Goal: Task Accomplishment & Management: Manage account settings

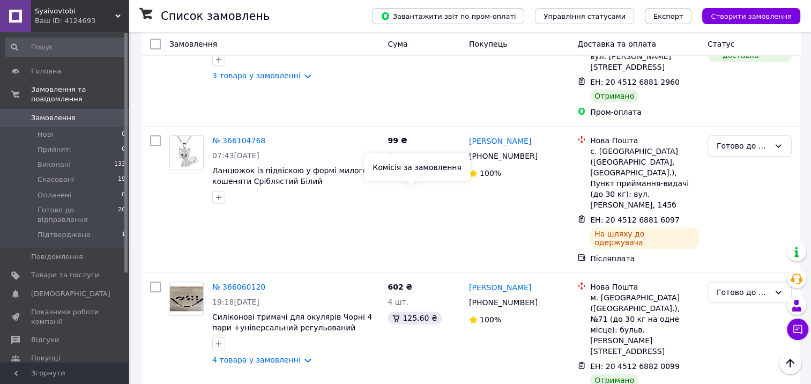
scroll to position [858, 0]
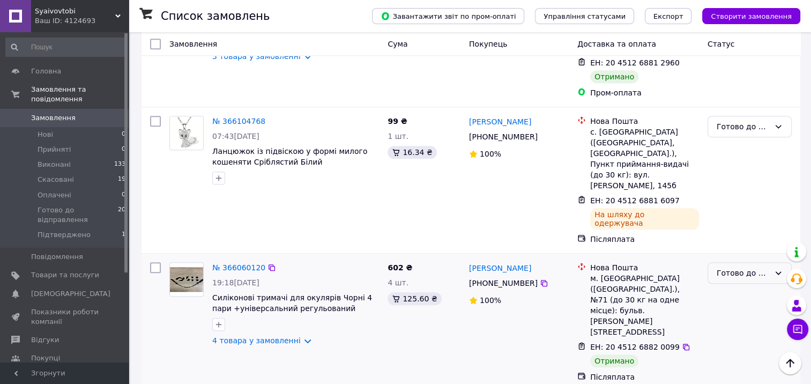
click at [782, 269] on icon at bounding box center [778, 273] width 9 height 9
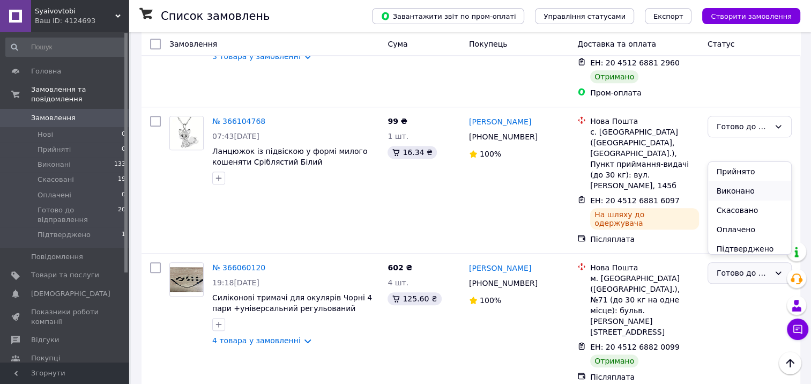
click at [742, 187] on li "Виконано" at bounding box center [750, 190] width 83 height 19
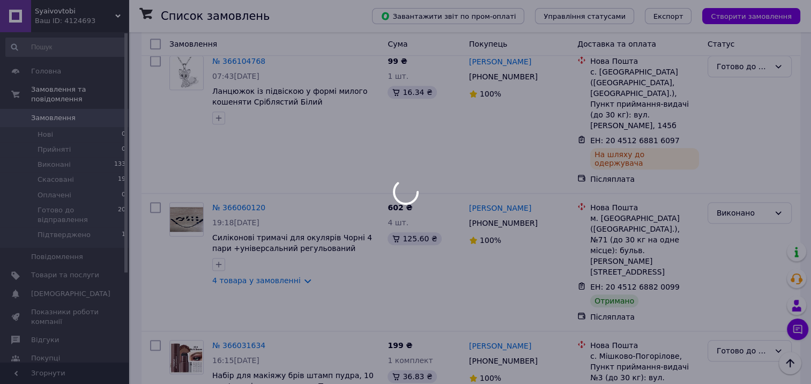
scroll to position [912, 0]
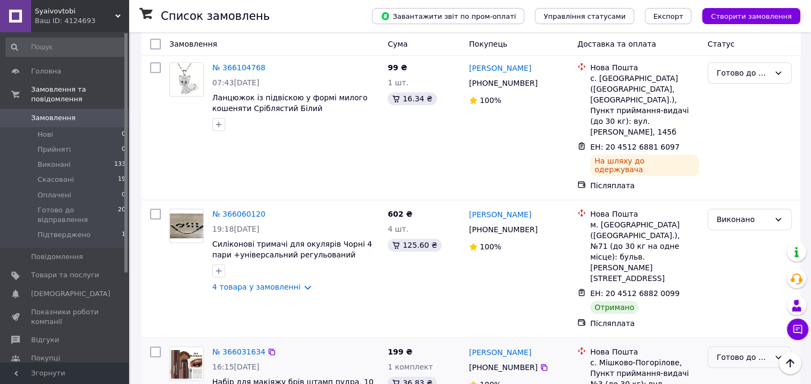
click at [740, 351] on div "Готово до відправлення" at bounding box center [743, 357] width 53 height 12
click at [728, 241] on li "Виконано" at bounding box center [750, 242] width 83 height 19
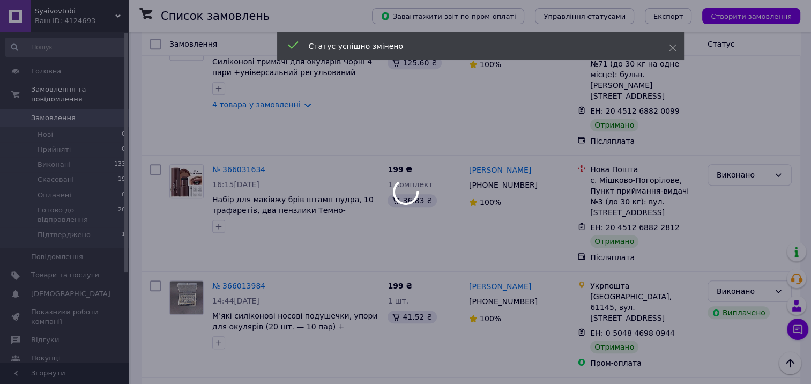
scroll to position [1126, 0]
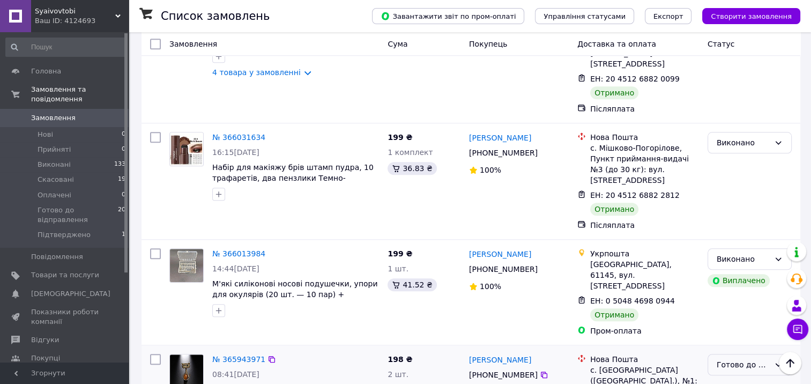
click at [744, 359] on div "Готово до відправлення" at bounding box center [743, 365] width 53 height 12
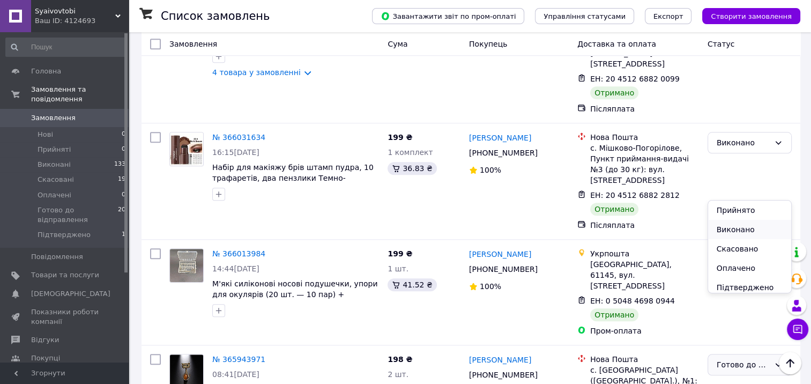
click at [726, 227] on li "Виконано" at bounding box center [750, 229] width 83 height 19
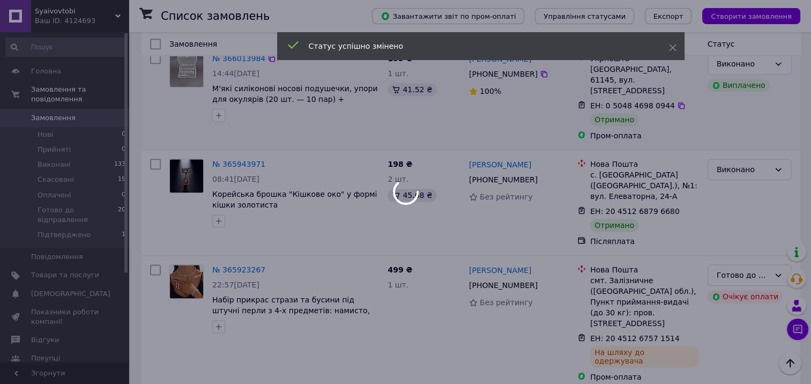
scroll to position [1341, 0]
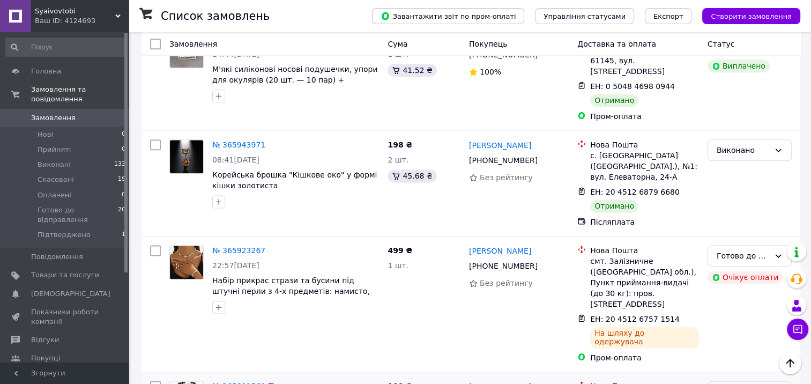
click at [732, 212] on li "Виконано" at bounding box center [750, 215] width 83 height 19
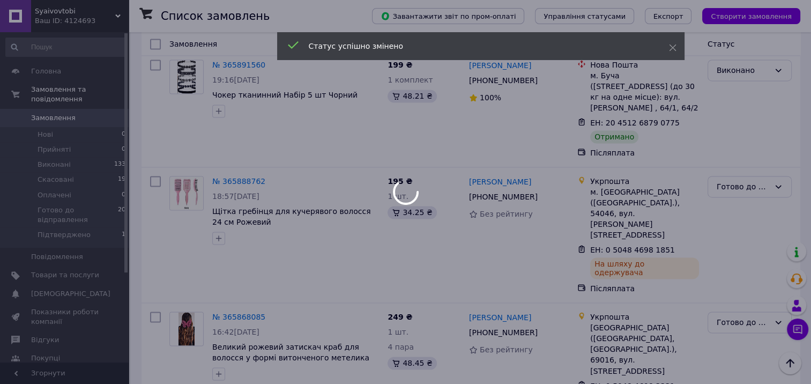
scroll to position [1663, 0]
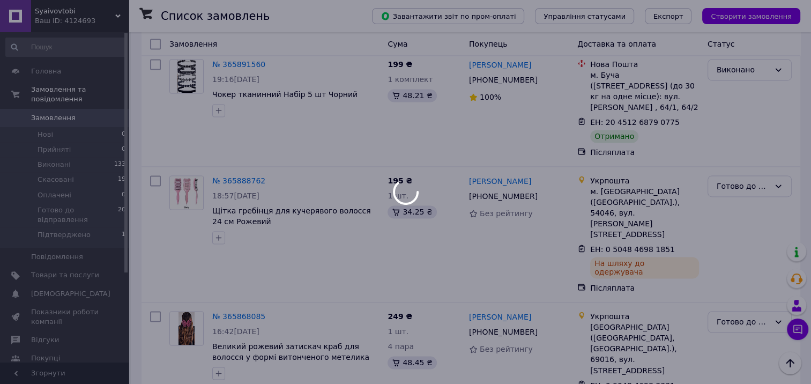
click at [742, 180] on div at bounding box center [405, 192] width 811 height 384
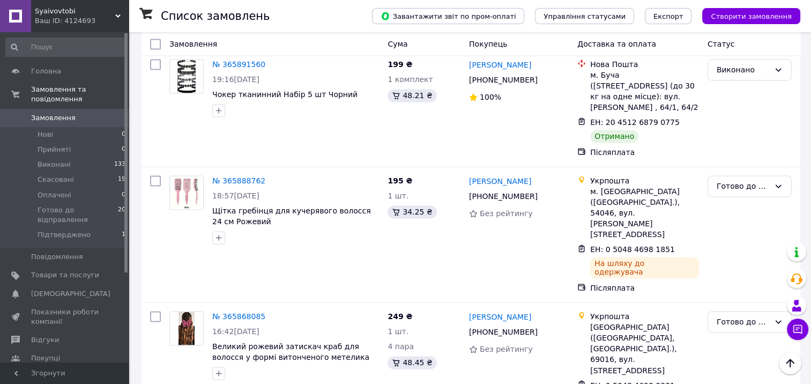
click at [729, 221] on li "Виконано" at bounding box center [750, 221] width 83 height 19
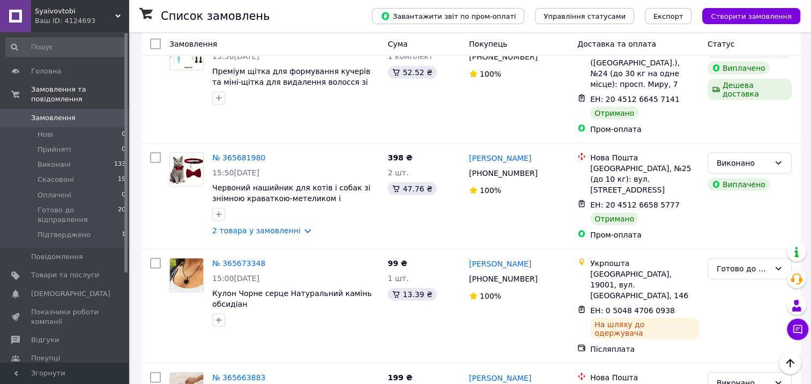
scroll to position [2467, 0]
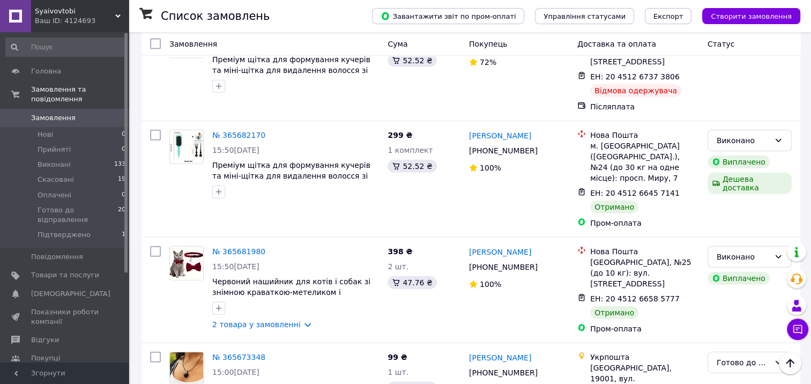
click at [120, 13] on icon at bounding box center [117, 15] width 5 height 5
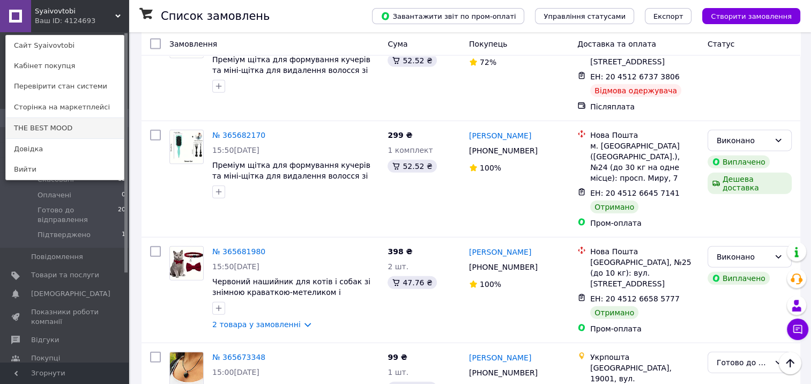
click at [68, 121] on link "THE BEST MOOD" at bounding box center [65, 128] width 118 height 20
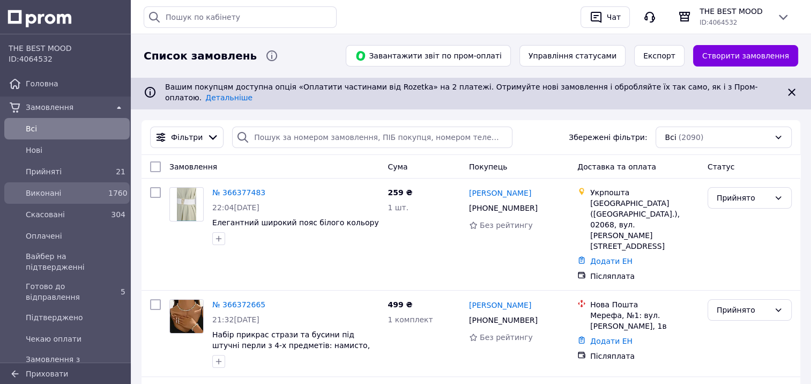
click at [50, 193] on span "Виконані" at bounding box center [65, 193] width 78 height 11
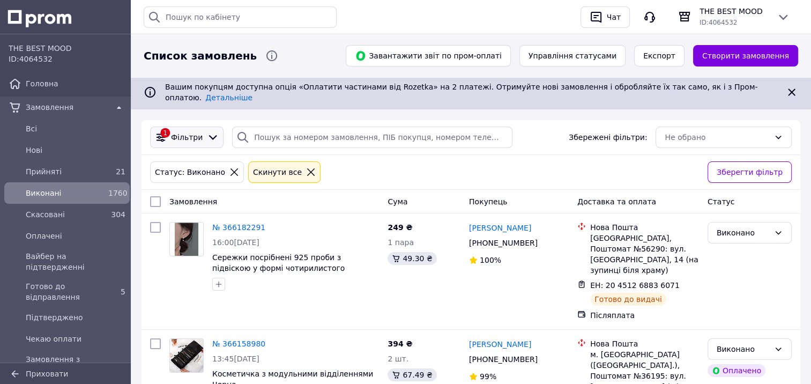
click at [187, 132] on span "Фільтри" at bounding box center [187, 137] width 32 height 11
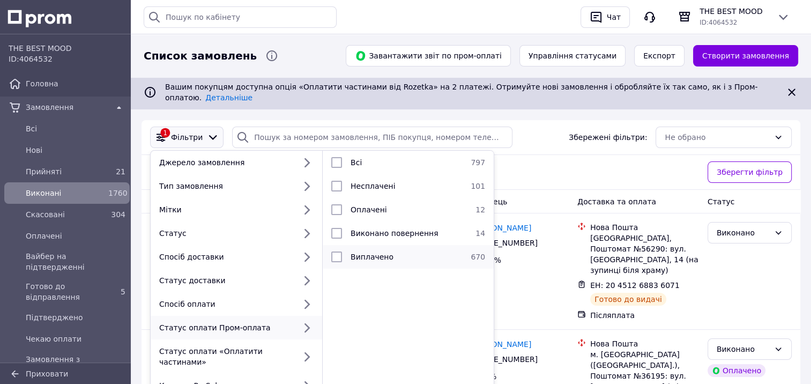
click at [340, 252] on input "checkbox" at bounding box center [336, 257] width 11 height 11
checkbox input "true"
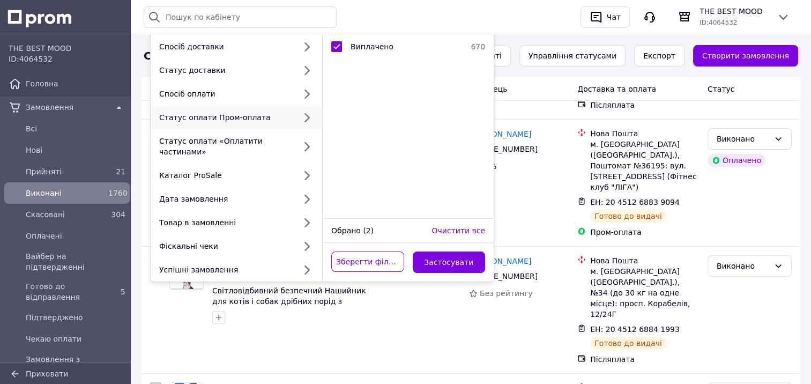
scroll to position [215, 0]
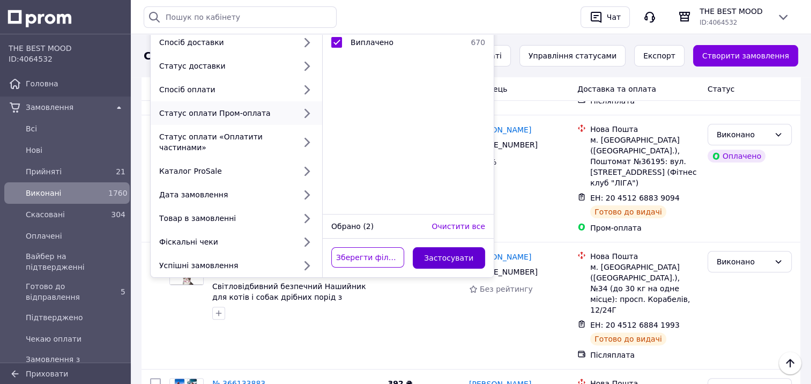
click at [451, 247] on button "Застосувати" at bounding box center [449, 257] width 73 height 21
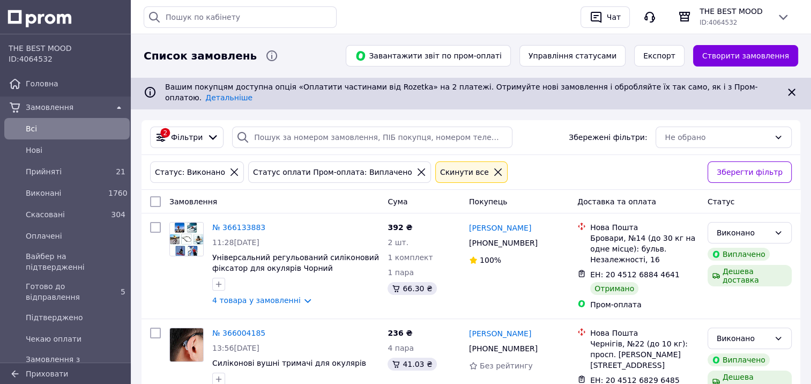
click at [154, 196] on input "checkbox" at bounding box center [155, 201] width 11 height 11
checkbox input "true"
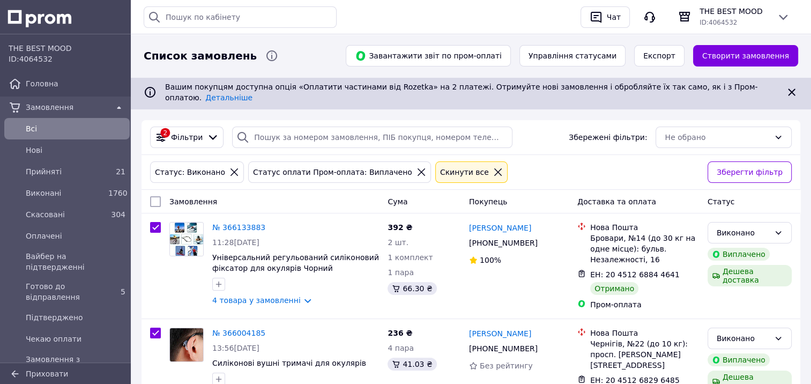
checkbox input "true"
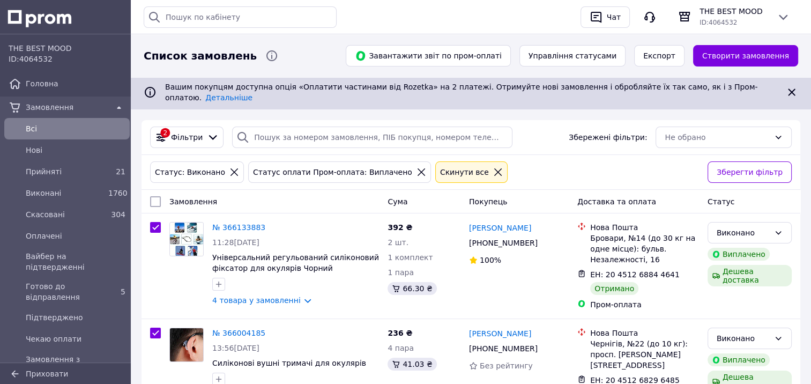
checkbox input "true"
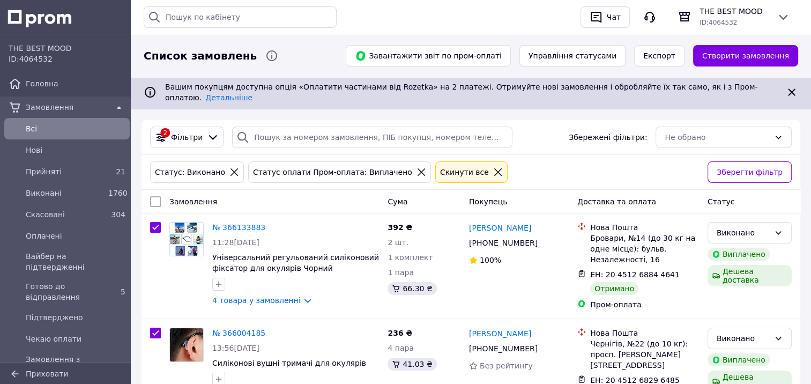
checkbox input "true"
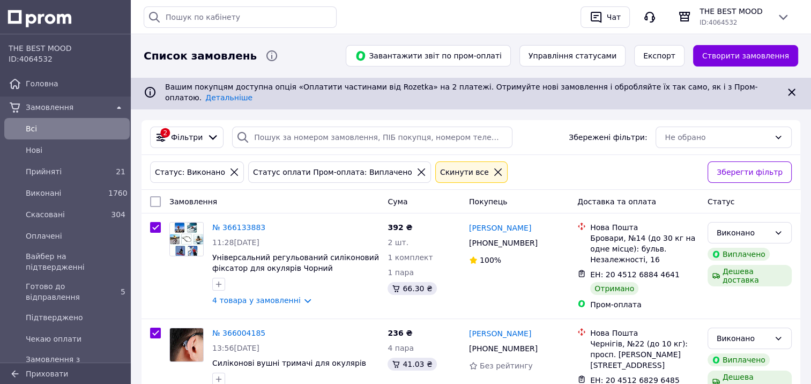
checkbox input "true"
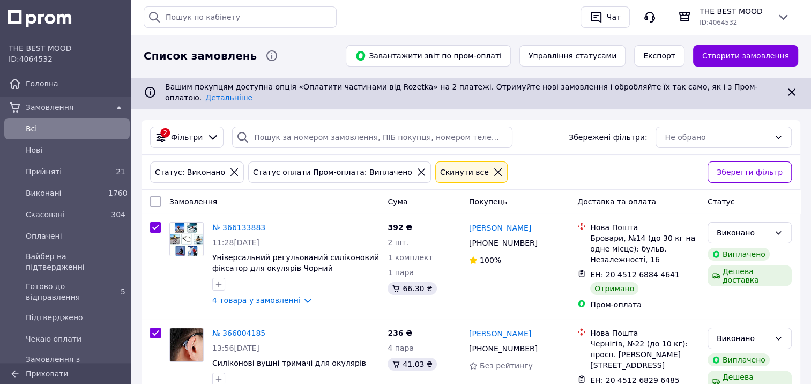
checkbox input "true"
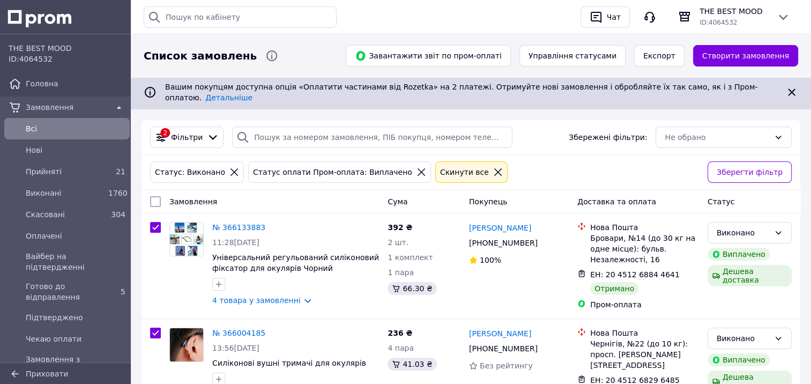
checkbox input "true"
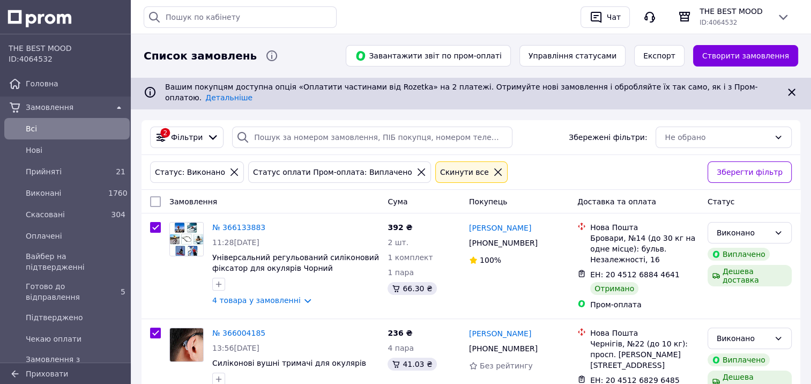
checkbox input "true"
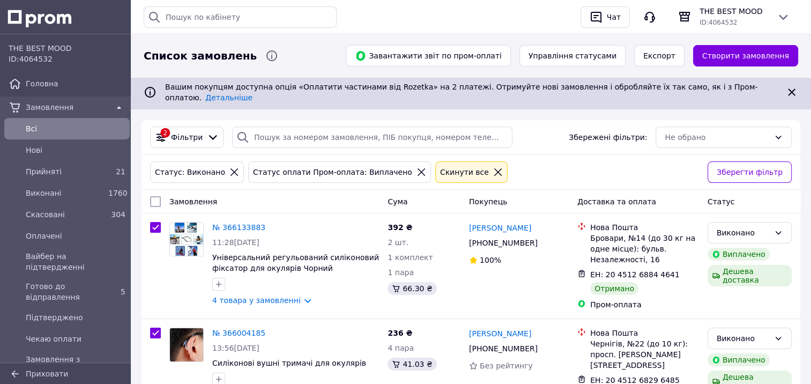
checkbox input "true"
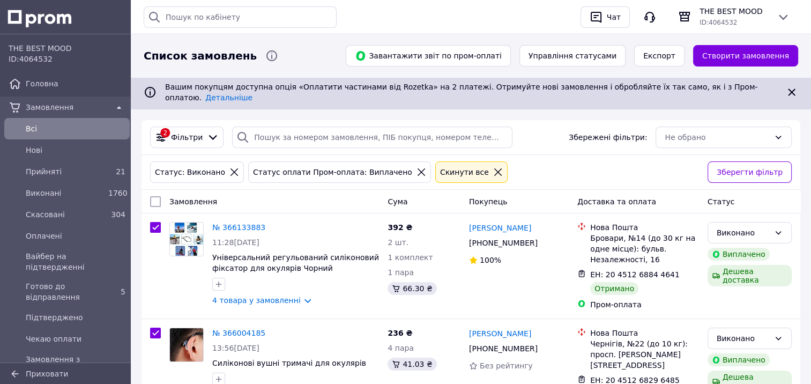
checkbox input "true"
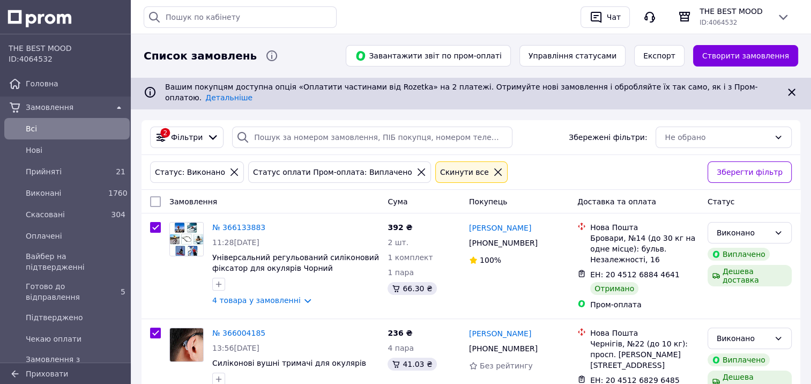
checkbox input "true"
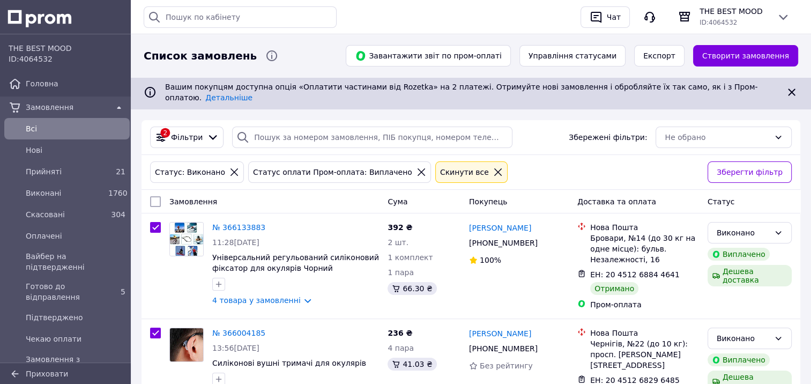
checkbox input "true"
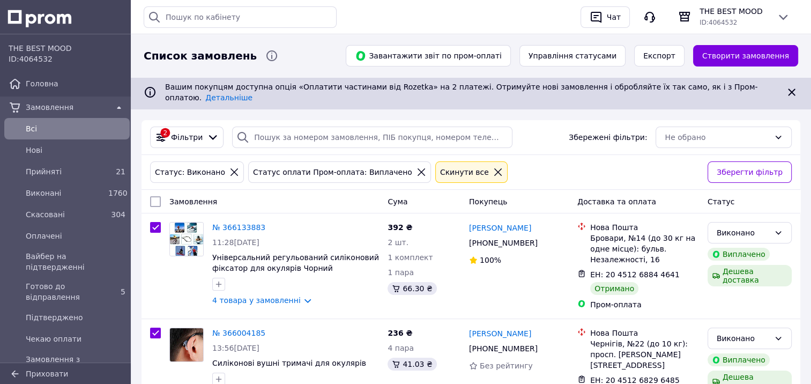
checkbox input "true"
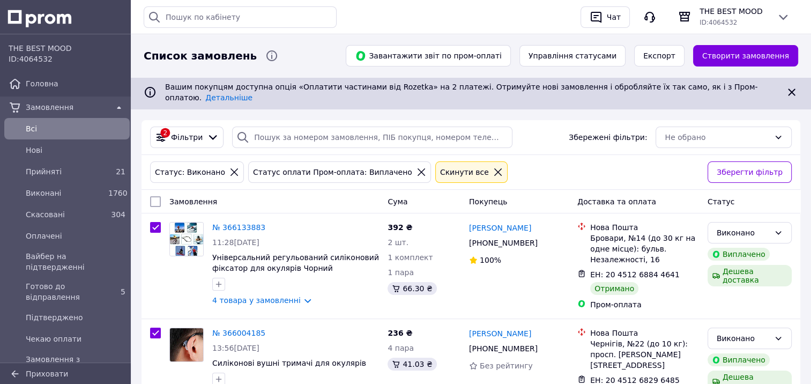
checkbox input "true"
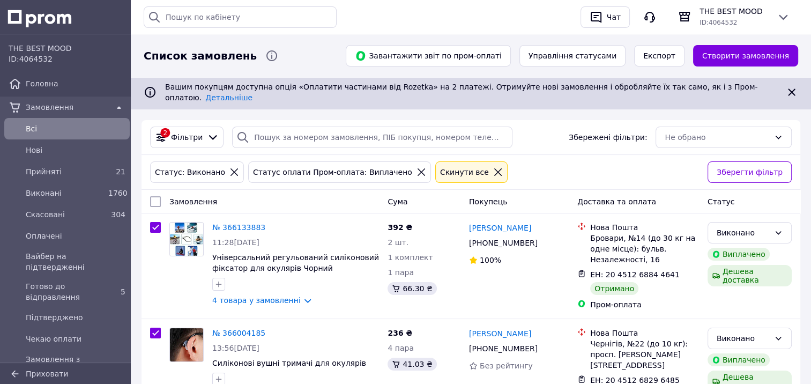
checkbox input "true"
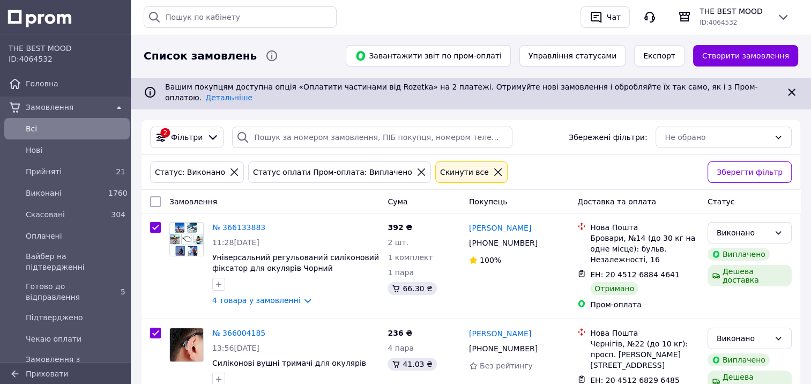
checkbox input "true"
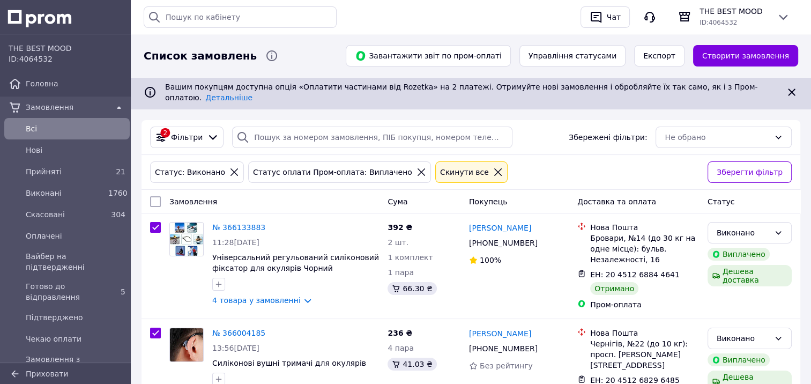
checkbox input "true"
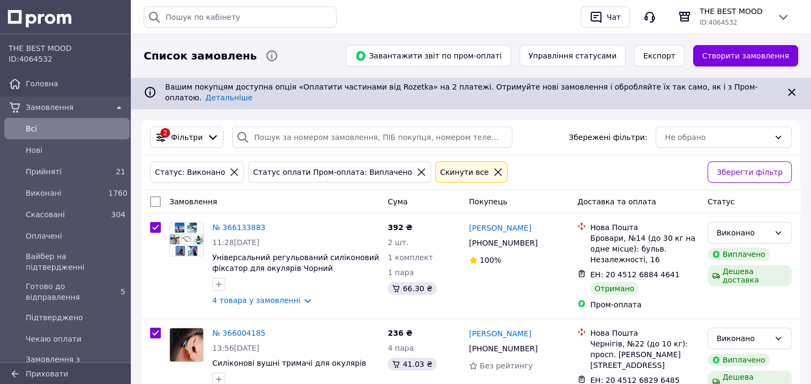
checkbox input "true"
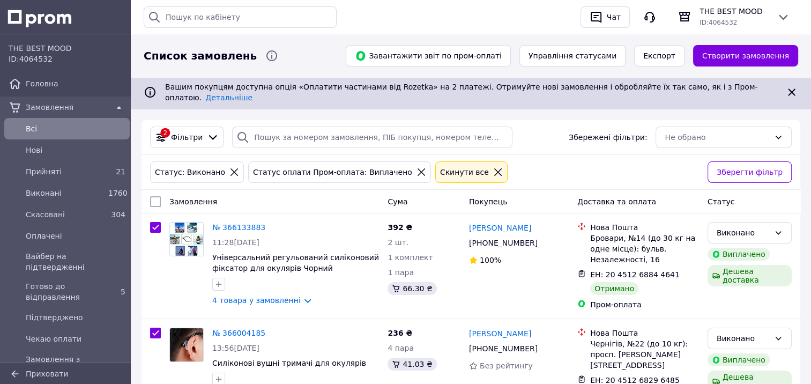
checkbox input "true"
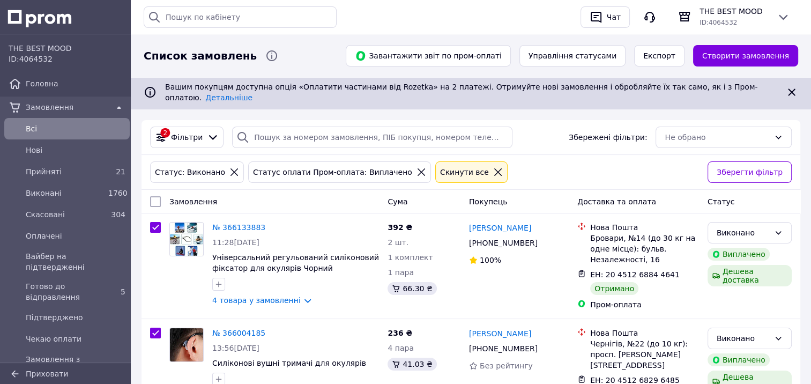
checkbox input "true"
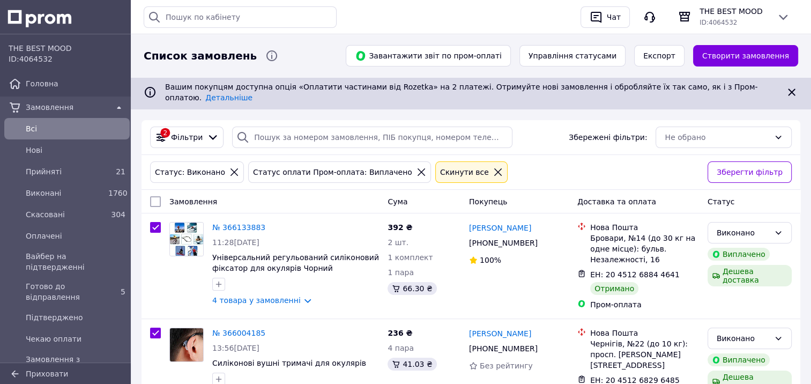
checkbox input "true"
click at [216, 196] on span "Дії для 100 замовлень" at bounding box center [205, 201] width 82 height 11
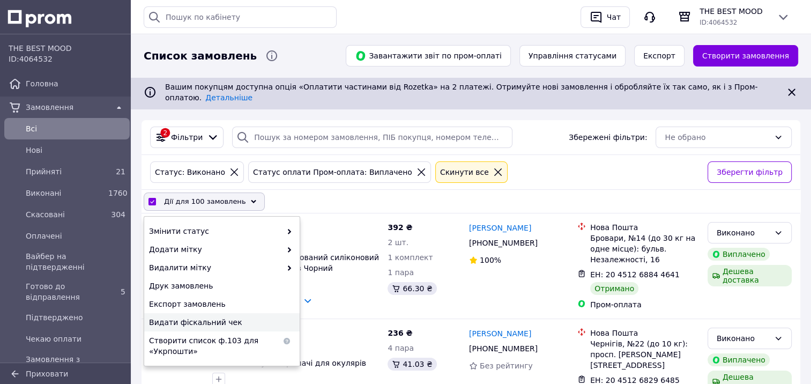
click at [187, 317] on span "Видати фіскальний чек" at bounding box center [220, 322] width 143 height 11
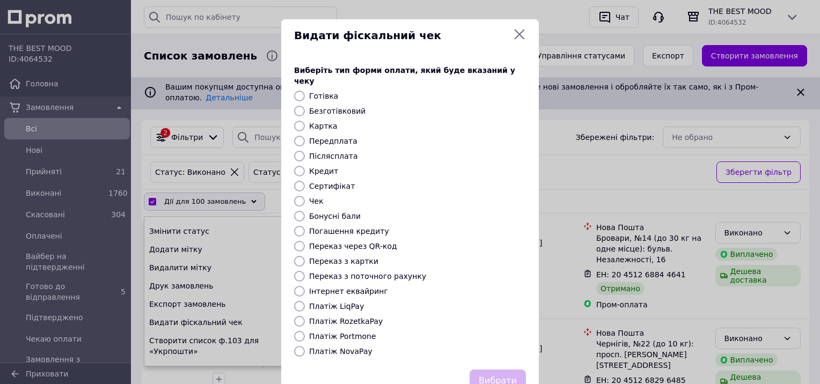
click at [300, 106] on input "Безготівковий" at bounding box center [299, 111] width 11 height 11
radio input "true"
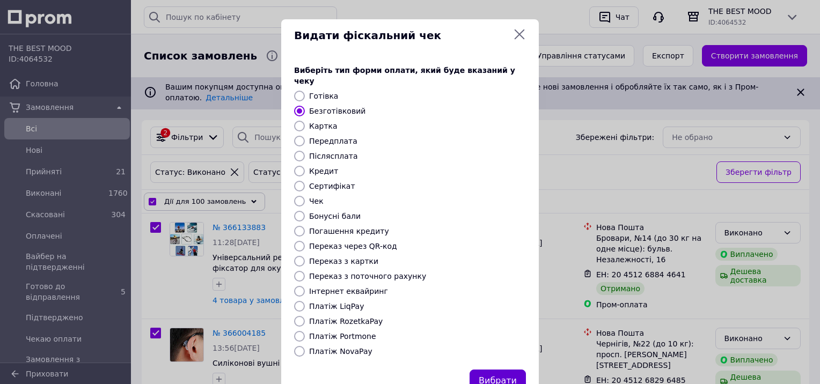
click at [493, 370] on button "Вибрати" at bounding box center [497, 381] width 56 height 23
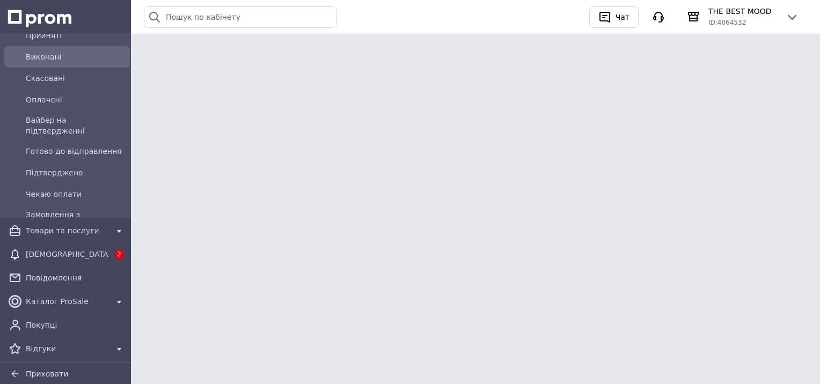
scroll to position [161, 0]
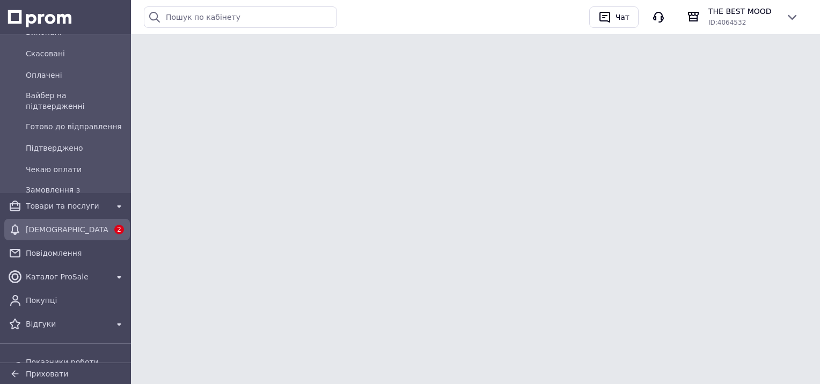
click at [81, 232] on span "[DEMOGRAPHIC_DATA]" at bounding box center [67, 229] width 83 height 11
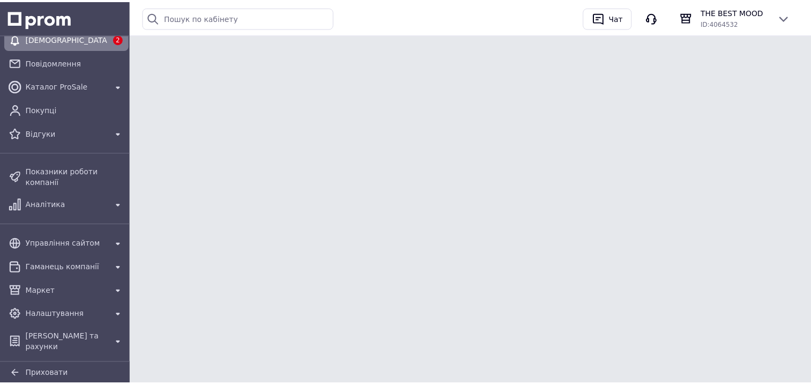
scroll to position [101, 0]
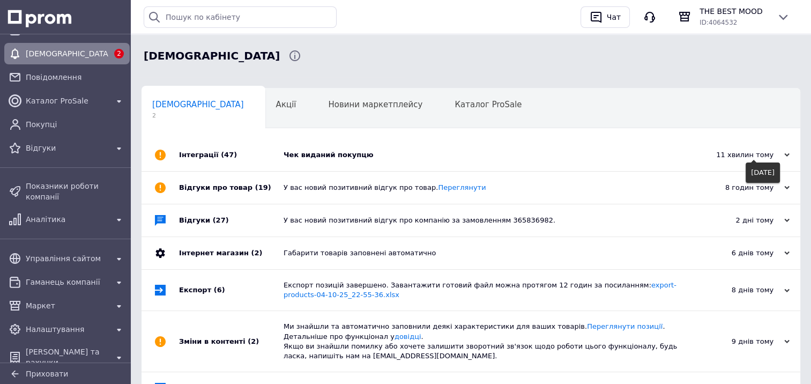
click at [784, 154] on div "11 хвилин тому" at bounding box center [736, 155] width 107 height 10
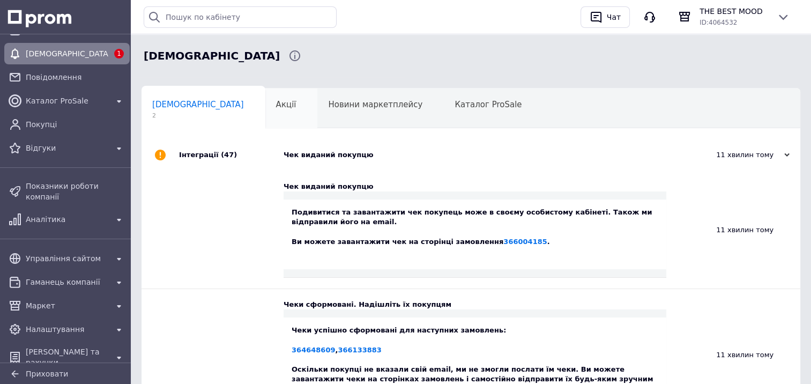
click at [276, 104] on span "Акції" at bounding box center [286, 105] width 20 height 10
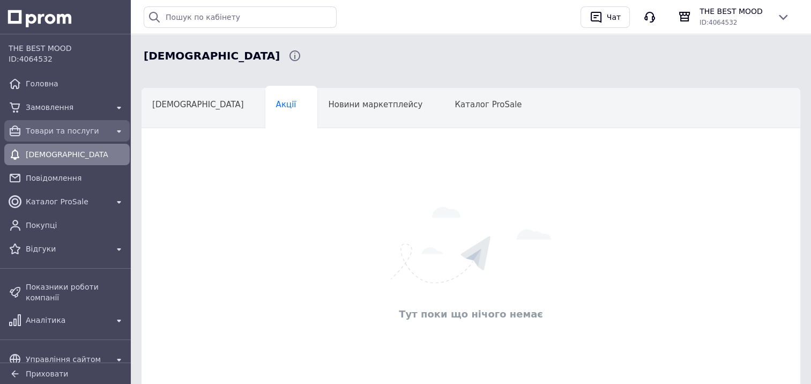
click at [65, 131] on span "Товари та послуги" at bounding box center [67, 131] width 83 height 11
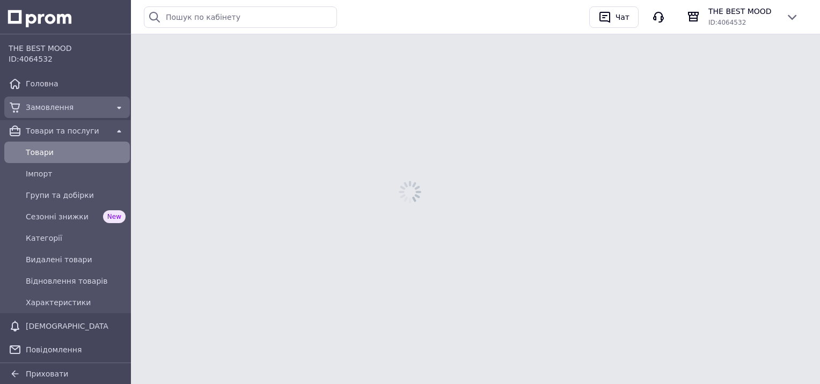
click at [62, 106] on span "Замовлення" at bounding box center [67, 107] width 83 height 11
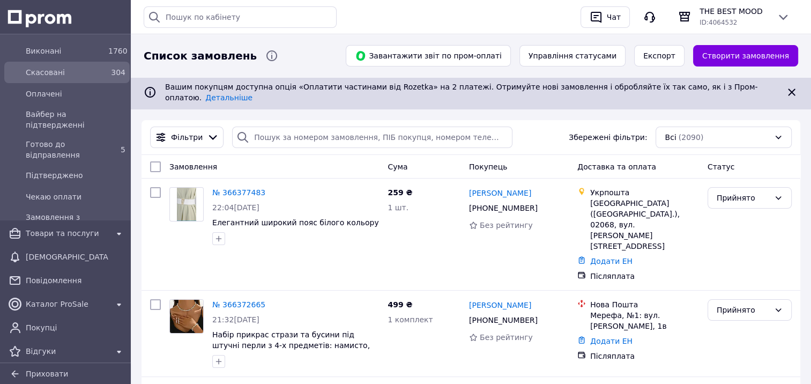
scroll to position [161, 0]
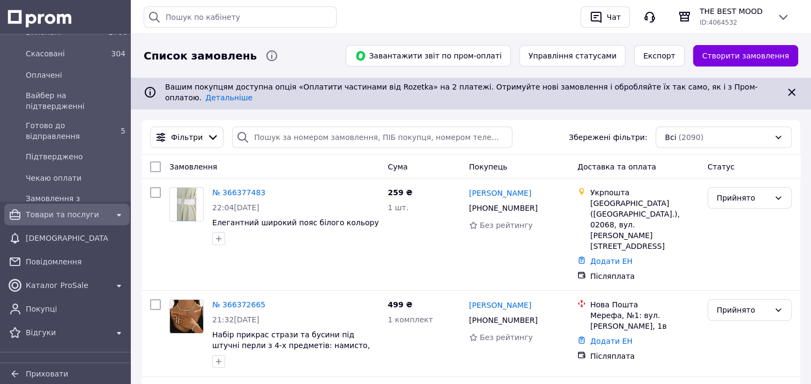
click at [82, 217] on span "Товари та послуги" at bounding box center [67, 214] width 83 height 11
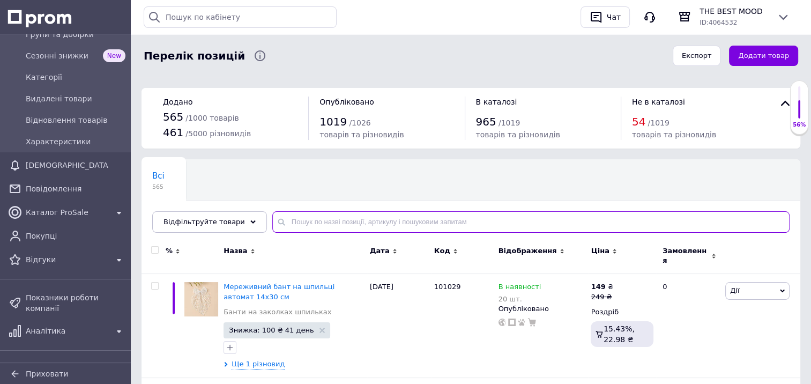
click at [296, 222] on input "text" at bounding box center [531, 221] width 518 height 21
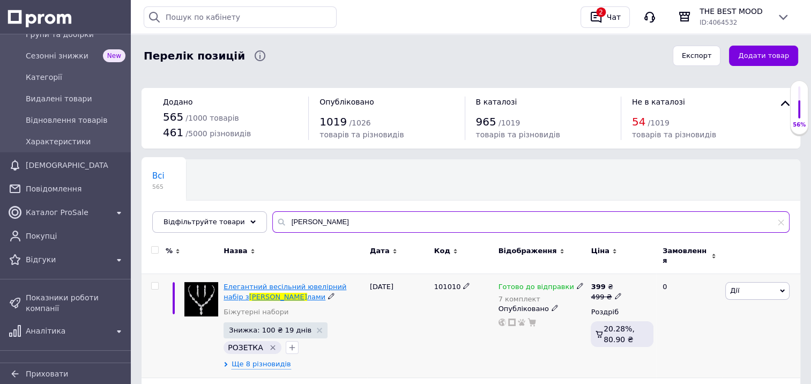
type input "[PERSON_NAME]"
click at [262, 283] on span "Елегантний весільний ювелірний набір з" at bounding box center [285, 292] width 123 height 18
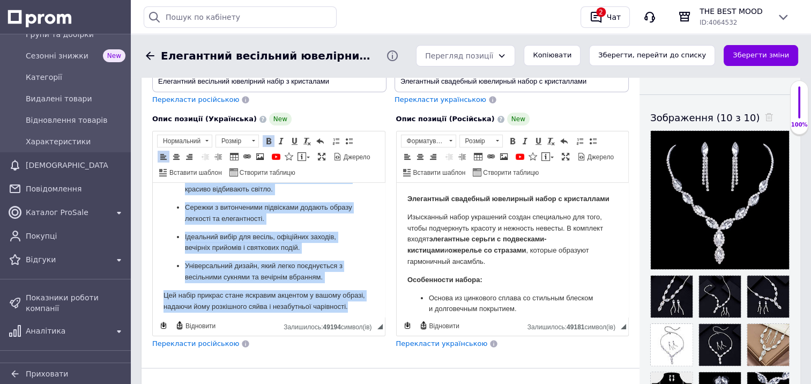
scroll to position [144, 0]
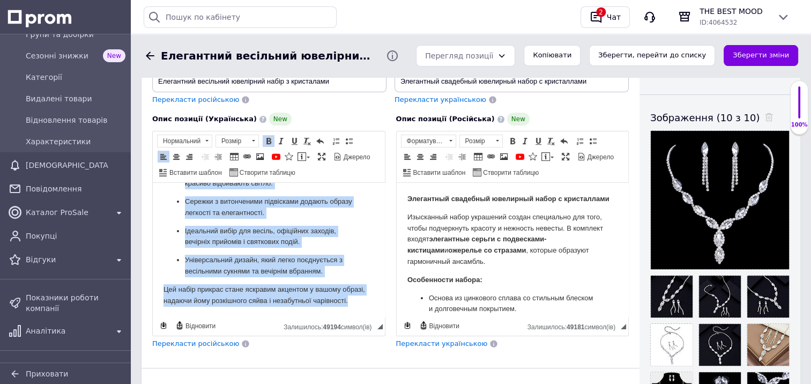
drag, startPoint x: 162, startPoint y: 198, endPoint x: 355, endPoint y: 324, distance: 230.1
click at [355, 317] on html "Елегантний весільний ювелірний набір з кристалами Вишуканий набір прикрас, ство…" at bounding box center [269, 178] width 232 height 278
copy body "Loremipsum dolorsita consectet adipi e seddoeiusm Temporinc utlab etdolor, magn…"
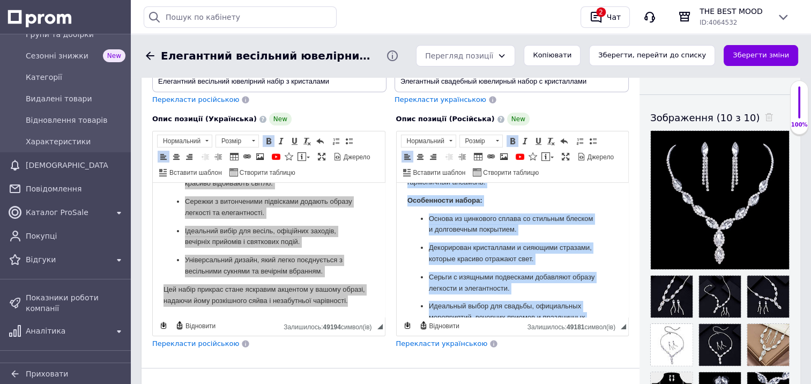
scroll to position [188, 0]
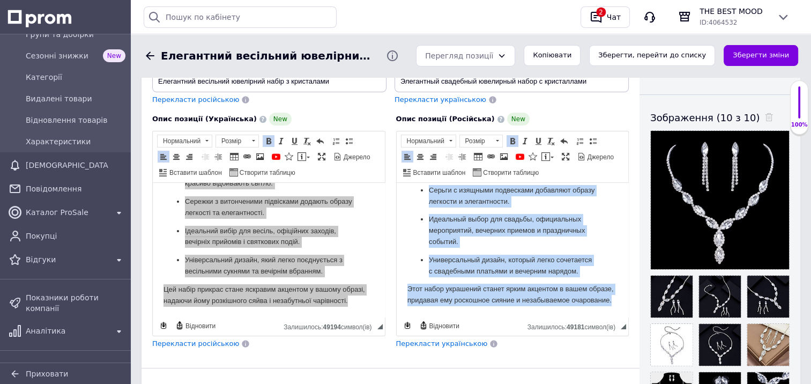
drag, startPoint x: 407, startPoint y: 201, endPoint x: 979, endPoint y: 525, distance: 657.6
click at [583, 317] on html "Элегантный свадебный ювелирный набор с кристаллами Изысканный набор украшений с…" at bounding box center [512, 167] width 232 height 300
copy body "Loremipsum dolorsita consectet adipi e seddoeiusmo Temporinci utlab etdolorem a…"
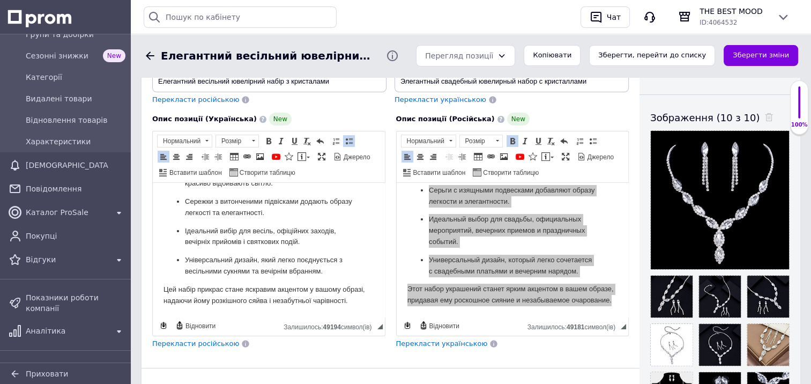
click at [343, 218] on p "Сережки з витонченими підвісками додають образу легкості та елегантності." at bounding box center [269, 207] width 168 height 23
click at [308, 347] on div "Опис позиції (Українська) New Розширений текстовий редактор, 9BE1E527-5F11-473B…" at bounding box center [269, 230] width 244 height 247
click at [476, 353] on div "Основна інформація При збереженні товару порожні поля перекладуться автоматично…" at bounding box center [391, 278] width 498 height 702
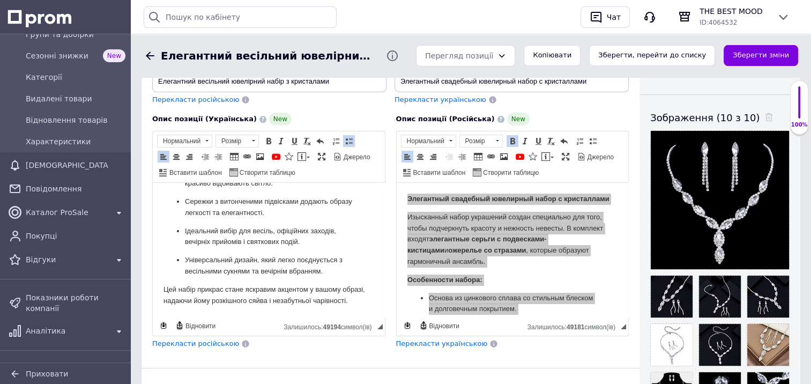
click at [314, 113] on div "Опис позиції (Українська) New" at bounding box center [268, 119] width 233 height 13
click at [303, 193] on ul "Основа з цинкового сплаву зі стильним блиском і довговічним покриттям. Декорова…" at bounding box center [269, 207] width 211 height 139
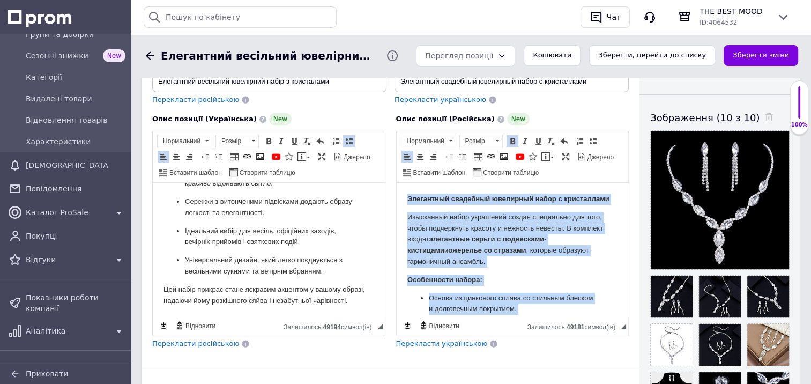
click at [456, 240] on strong "элегантные серьги с подвесками-кистицами" at bounding box center [476, 244] width 139 height 19
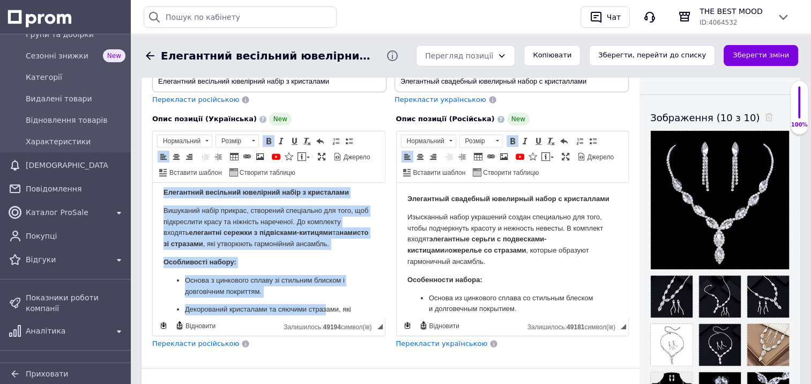
scroll to position [144, 0]
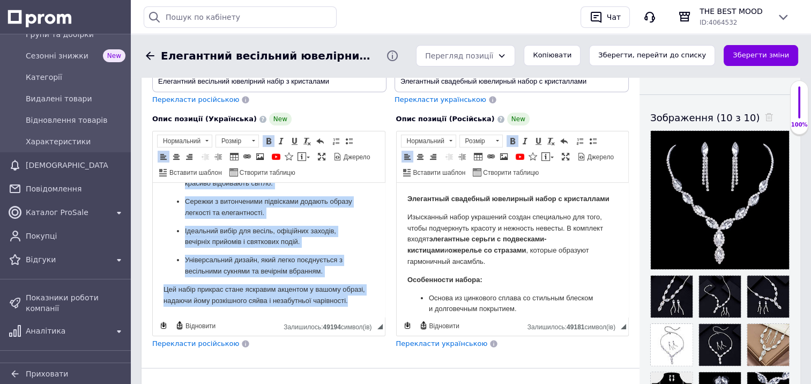
drag, startPoint x: 162, startPoint y: 200, endPoint x: 361, endPoint y: 341, distance: 244.4
click at [361, 317] on html "Елегантний весільний ювелірний набір з кристалами Вишуканий набір прикрас, ство…" at bounding box center [269, 178] width 232 height 278
copy body "Loremipsum dolorsita consectet adipi e seddoeiusm Temporinc utlab etdolor, magn…"
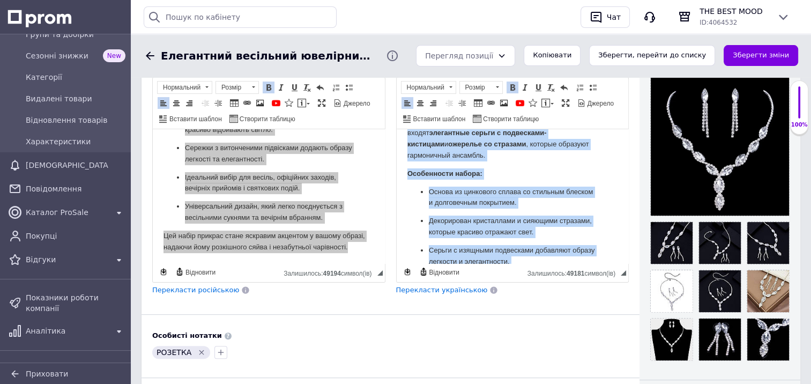
scroll to position [188, 0]
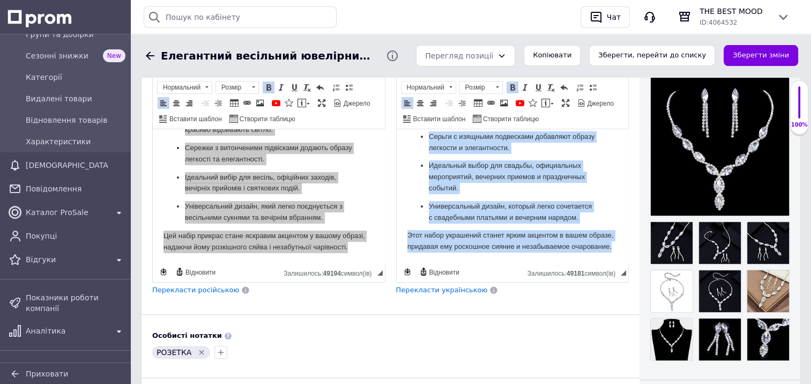
drag, startPoint x: 407, startPoint y: 142, endPoint x: 602, endPoint y: 265, distance: 231.2
click at [602, 263] on html "Элегантный свадебный ювелирный набор с кристаллами Изысканный набор украшений с…" at bounding box center [512, 113] width 232 height 300
copy body "Loremipsum dolorsita consectet adipi e seddoeiusmo Temporinci utlab etdolorem a…"
